Goal: Obtain resource: Download file/media

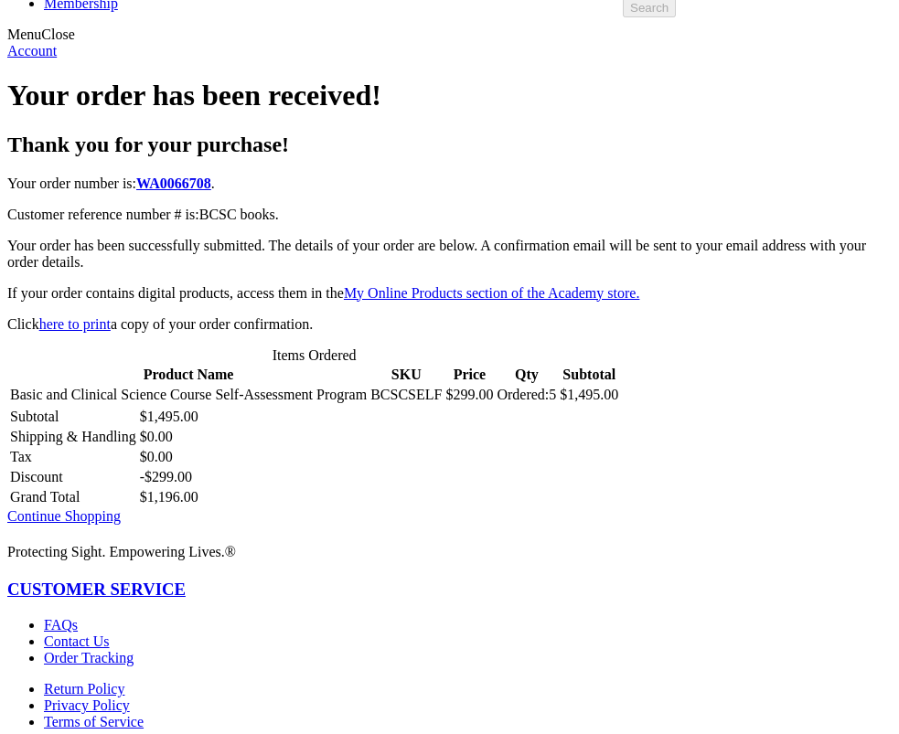
scroll to position [274, 0]
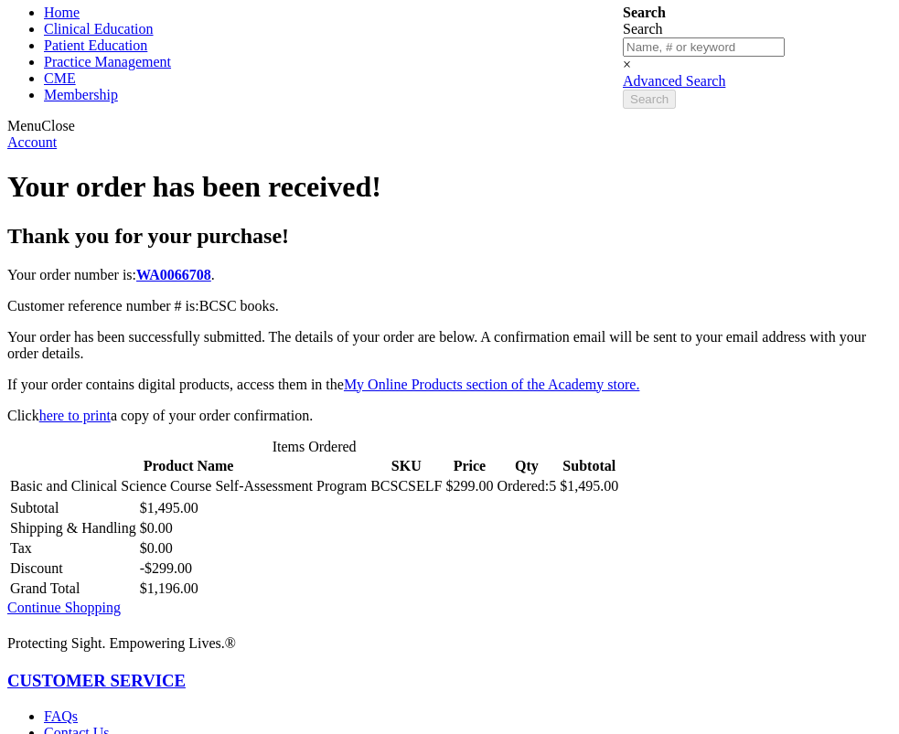
click at [84, 418] on link "here to print" at bounding box center [74, 416] width 71 height 16
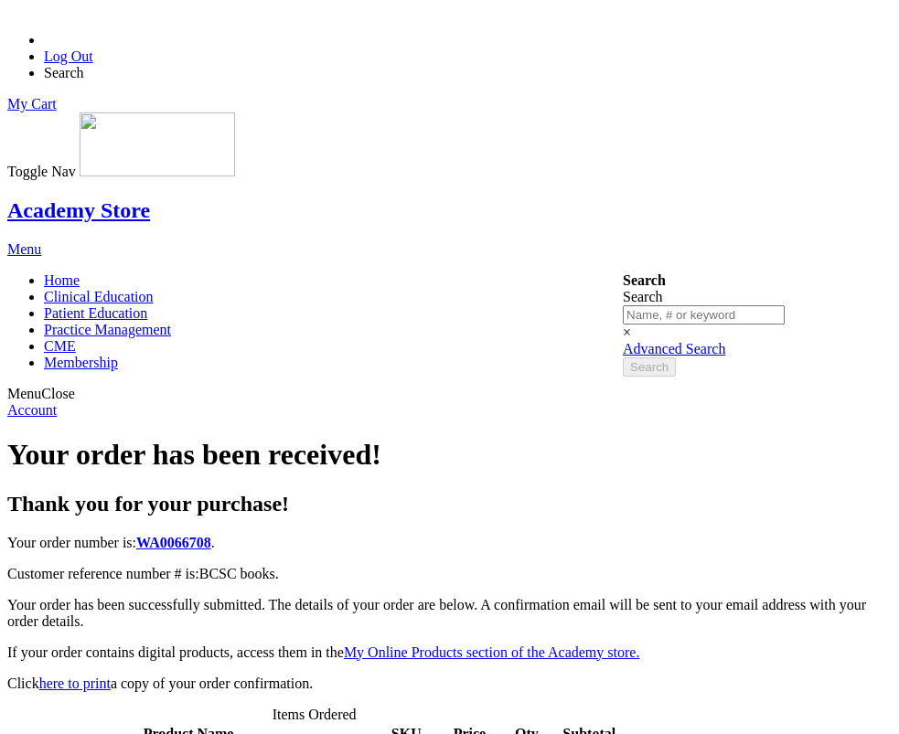
scroll to position [0, 0]
